Goal: Find specific page/section: Find specific page/section

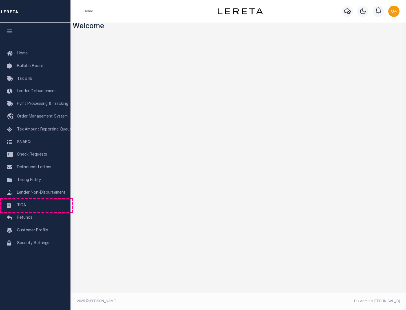
click at [35, 205] on link "TIQA" at bounding box center [35, 205] width 71 height 13
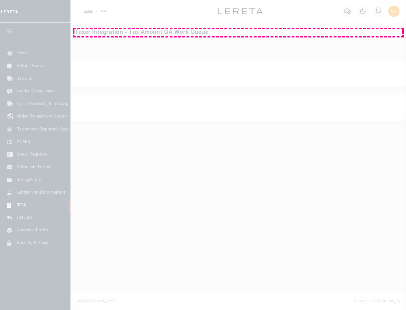
select select "200"
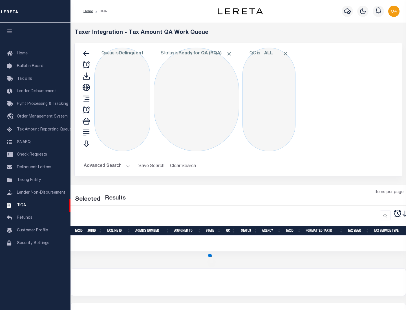
select select "200"
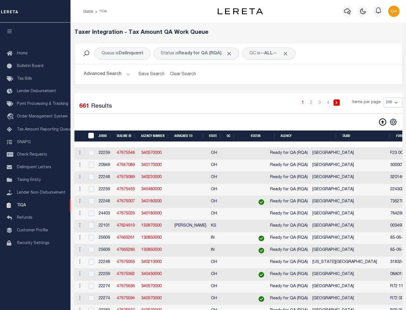
click at [231, 54] on span "Click to Remove" at bounding box center [229, 54] width 6 height 6
